Goal: Task Accomplishment & Management: Use online tool/utility

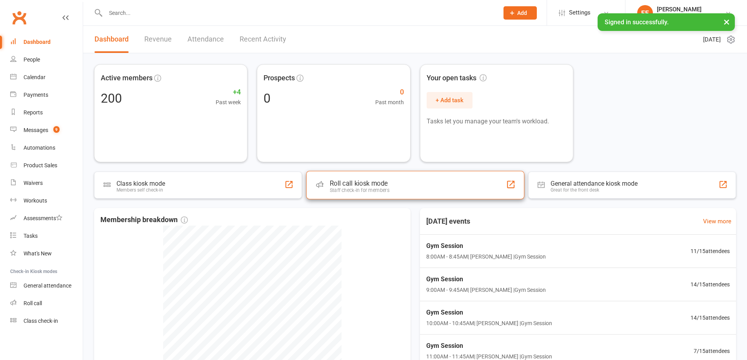
click at [461, 187] on div "Roll call kiosk mode Staff check-in for members" at bounding box center [415, 185] width 218 height 28
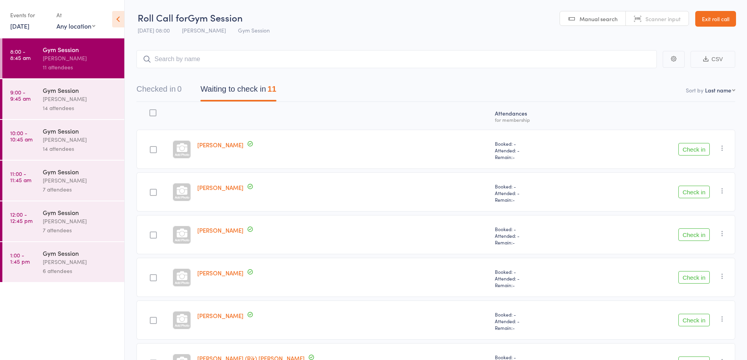
click at [690, 147] on button "Check in" at bounding box center [693, 149] width 31 height 13
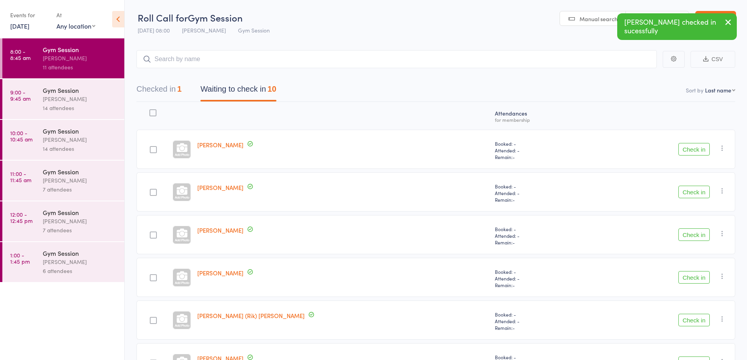
click at [696, 147] on button "Check in" at bounding box center [693, 149] width 31 height 13
click at [694, 147] on button "Check in" at bounding box center [693, 149] width 31 height 13
click at [698, 194] on button "Check in" at bounding box center [693, 192] width 31 height 13
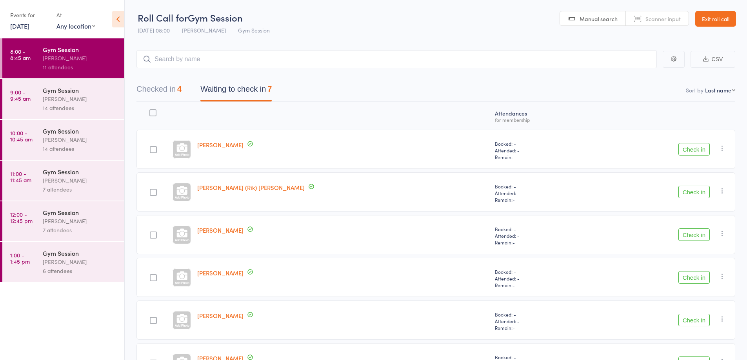
click at [692, 193] on button "Check in" at bounding box center [693, 192] width 31 height 13
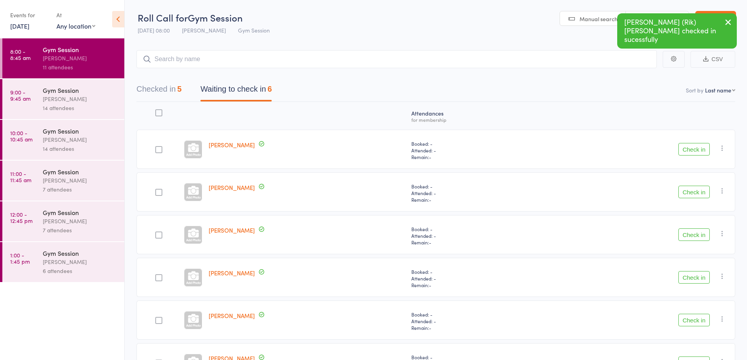
click at [689, 193] on button "Check in" at bounding box center [693, 192] width 31 height 13
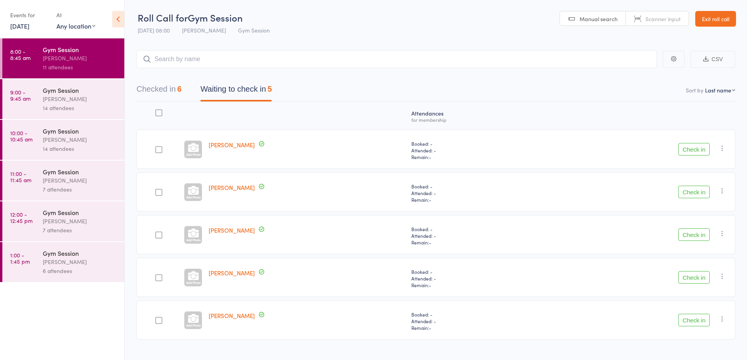
click at [694, 192] on button "Check in" at bounding box center [693, 192] width 31 height 13
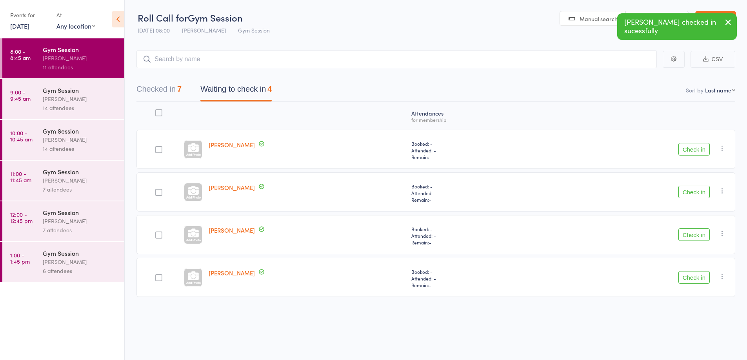
click at [692, 195] on button "Check in" at bounding box center [693, 192] width 31 height 13
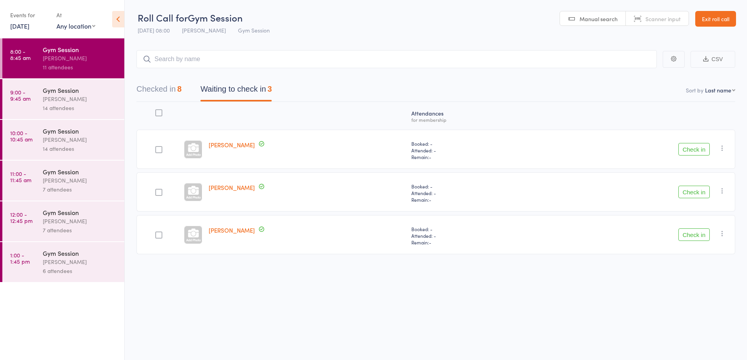
click at [696, 150] on button "Check in" at bounding box center [693, 149] width 31 height 13
click at [698, 196] on button "Check in" at bounding box center [693, 192] width 31 height 13
click at [696, 154] on button "Check in" at bounding box center [693, 149] width 31 height 13
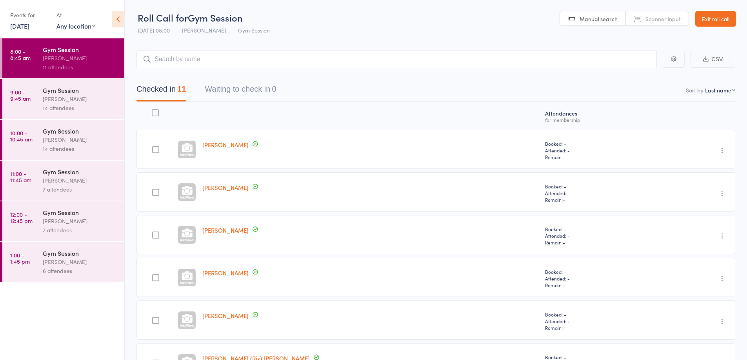
click at [43, 106] on div "14 attendees" at bounding box center [80, 107] width 75 height 9
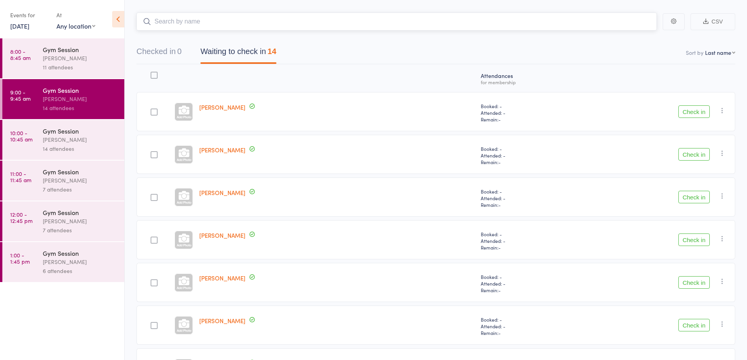
scroll to position [37, 0]
